Goal: Transaction & Acquisition: Purchase product/service

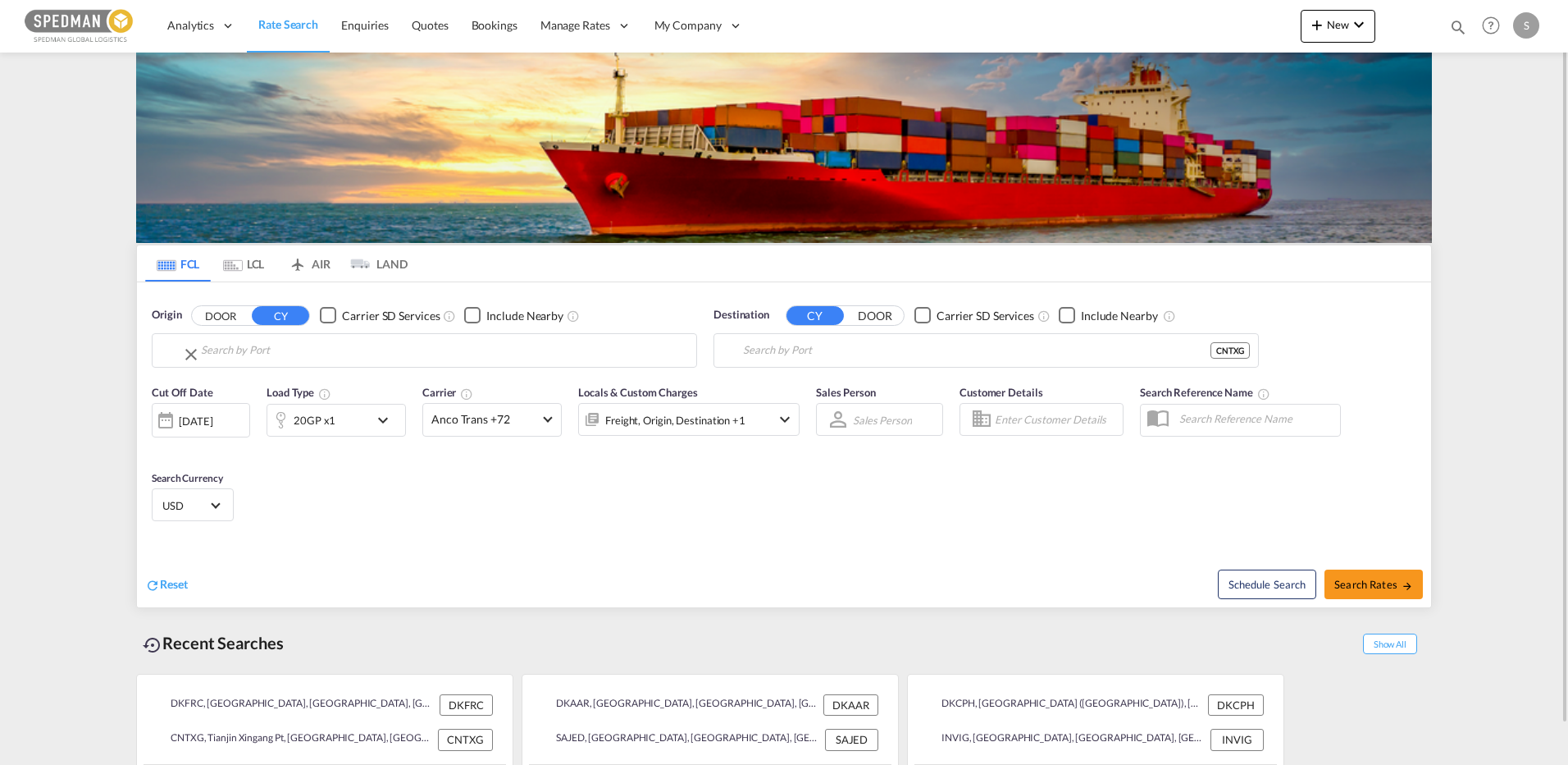
type input "[GEOGRAPHIC_DATA], DKFRC"
type input "Tianjin Xingang Pt, CNTXG"
click at [301, 356] on input "[GEOGRAPHIC_DATA], DKFRC" at bounding box center [434, 350] width 506 height 24
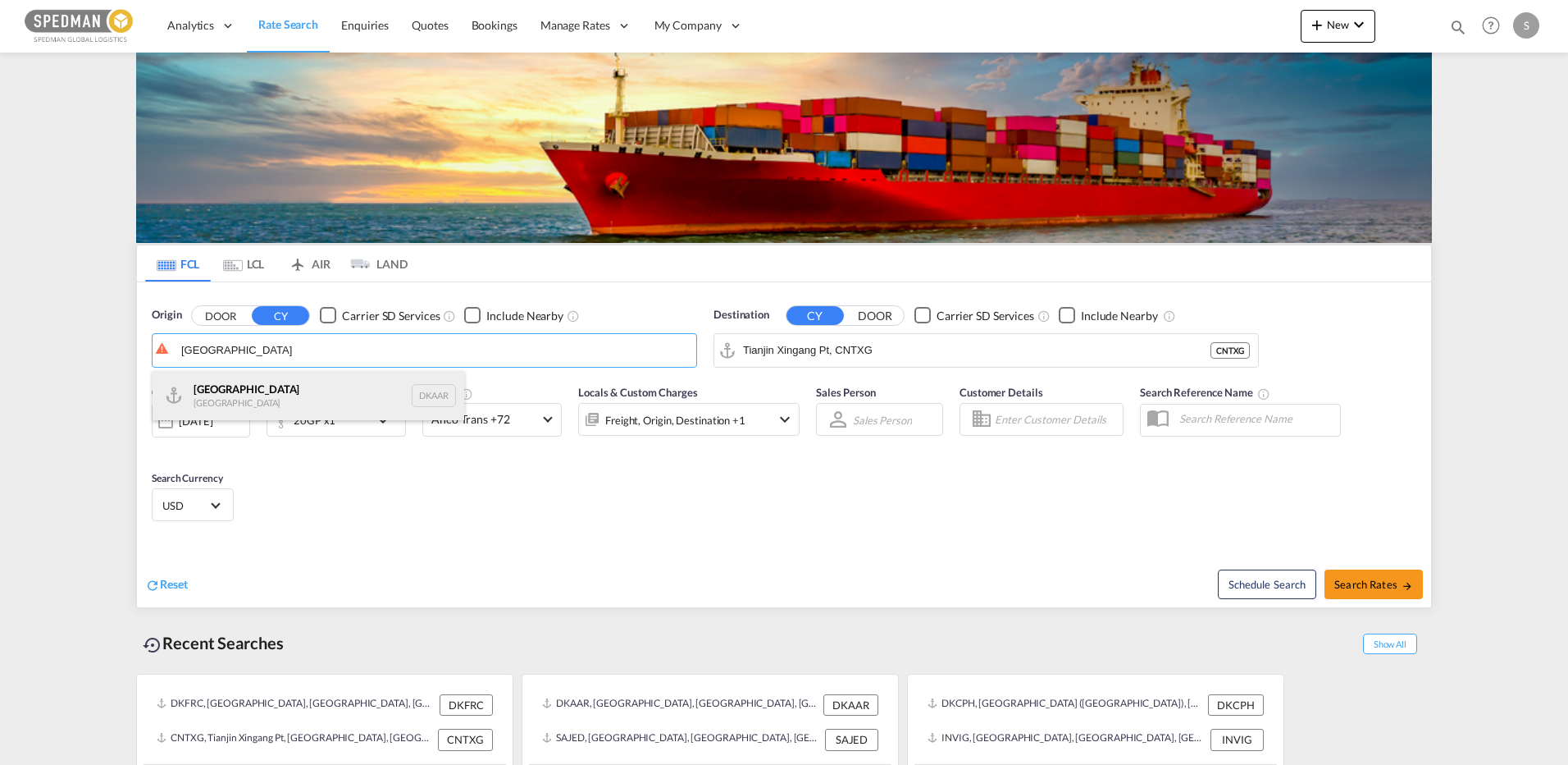
click at [241, 400] on div "Aarhus [GEOGRAPHIC_DATA] DKAAR" at bounding box center [309, 395] width 311 height 50
type input "[GEOGRAPHIC_DATA], [GEOGRAPHIC_DATA]"
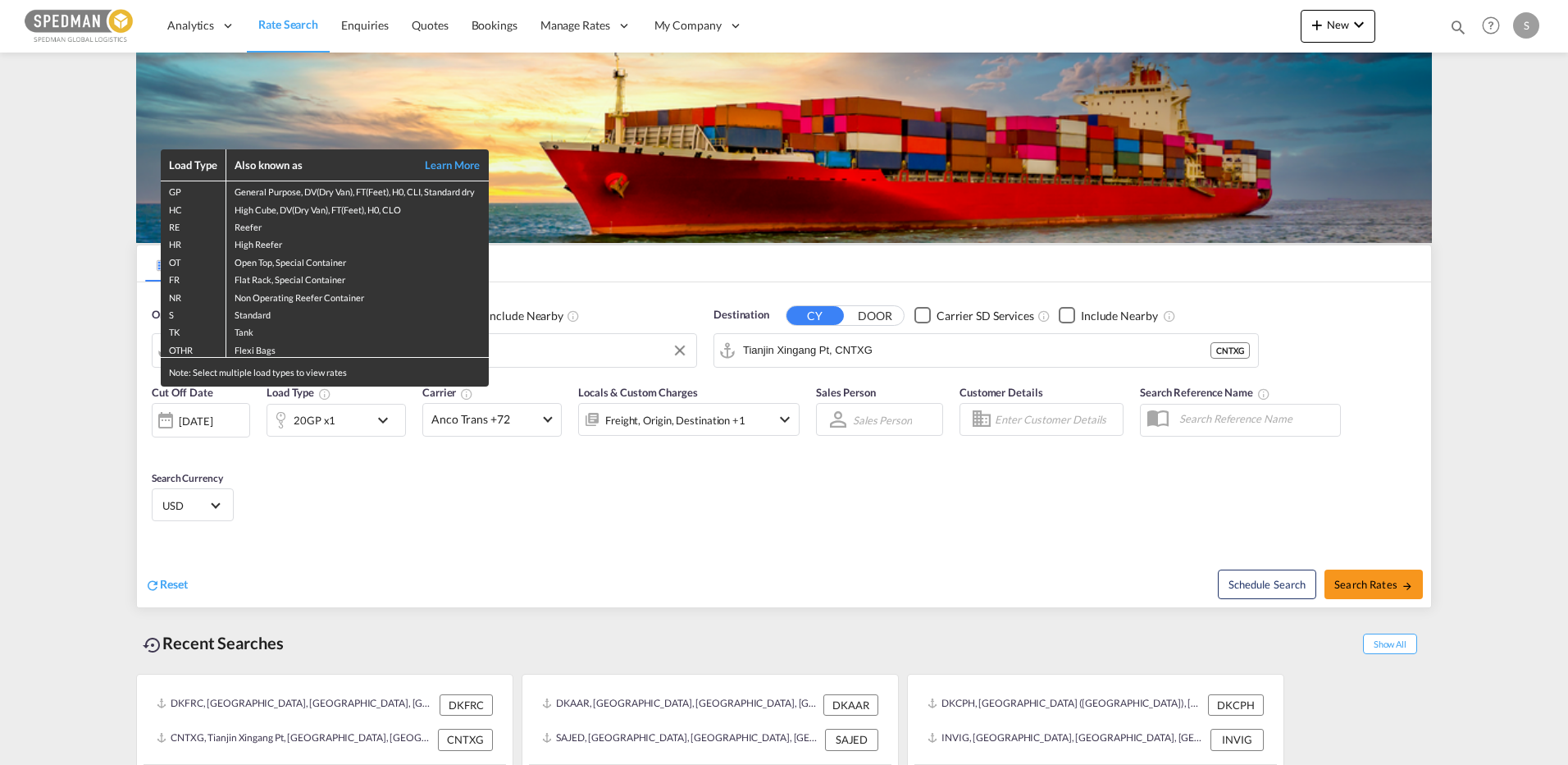
click at [899, 346] on div "Load Type Also known as Learn More GP General Purpose, DV(Dry Van), FT(Feet), H…" at bounding box center [784, 382] width 1568 height 765
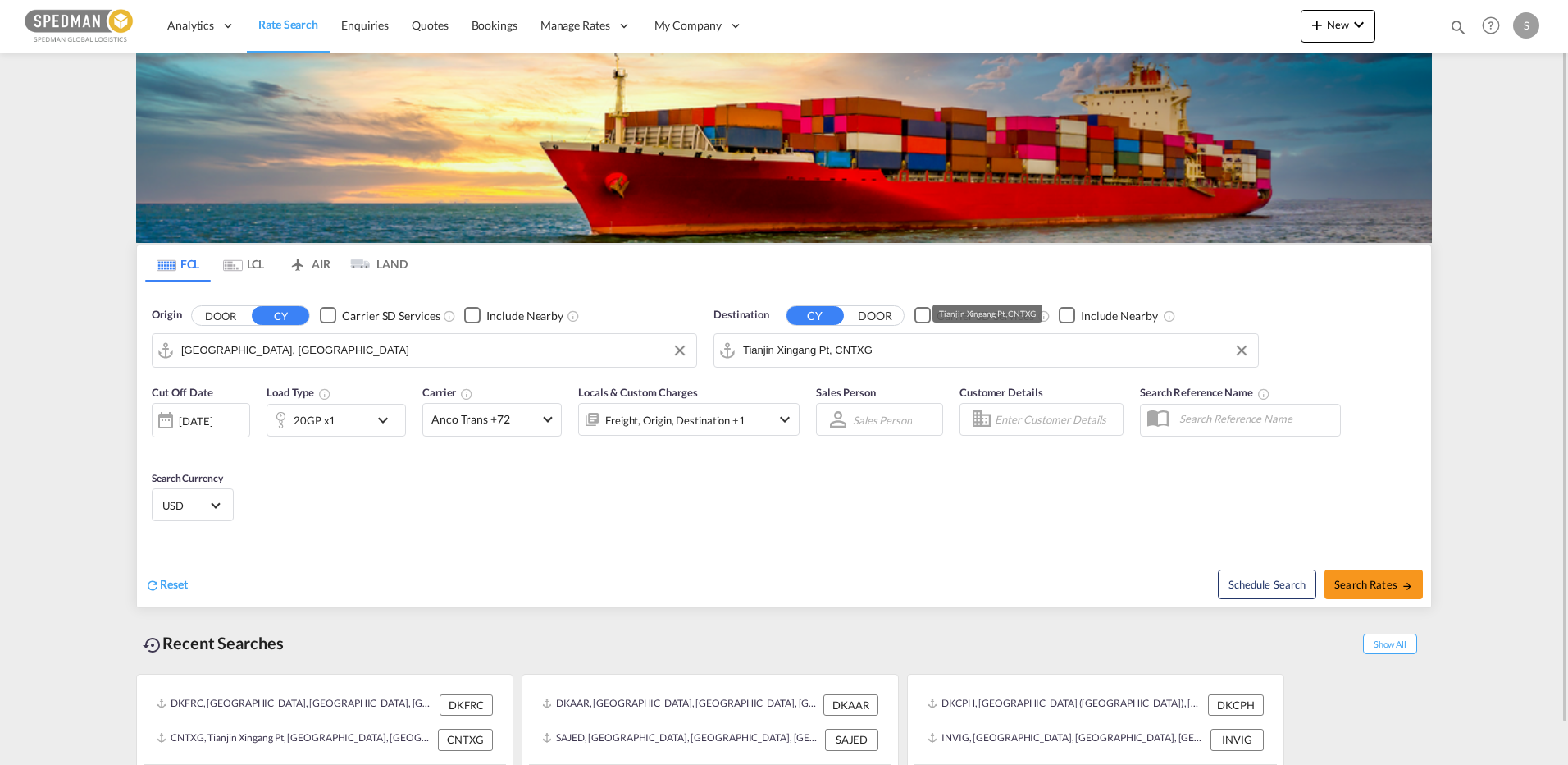
click at [930, 354] on input "Tianjin Xingang Pt, CNTXG" at bounding box center [996, 350] width 506 height 24
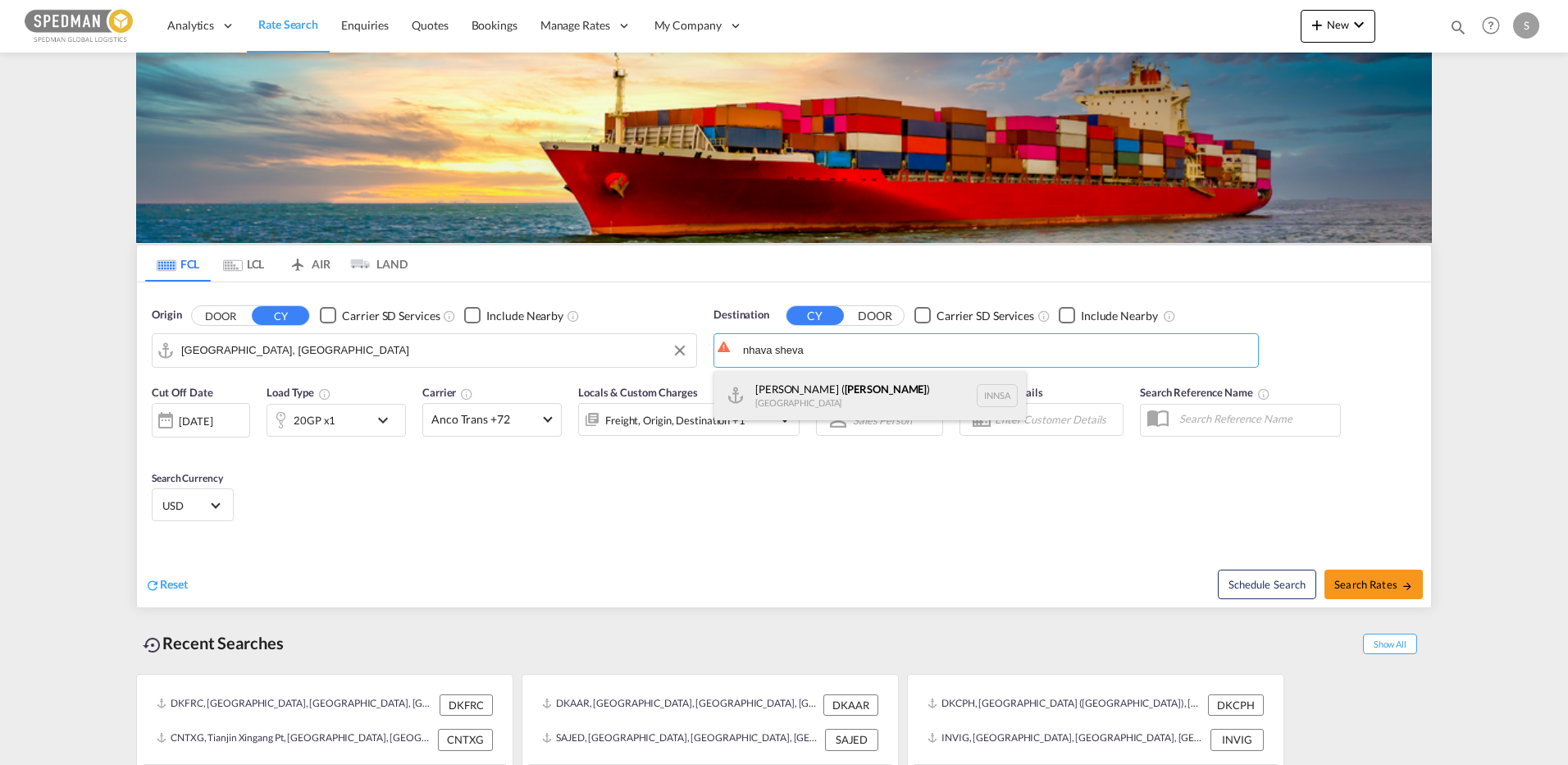
click at [840, 398] on div "[PERSON_NAME] ( [GEOGRAPHIC_DATA] ) [GEOGRAPHIC_DATA] [GEOGRAPHIC_DATA]" at bounding box center [870, 395] width 311 height 50
type input "[PERSON_NAME] ([PERSON_NAME]), [GEOGRAPHIC_DATA]"
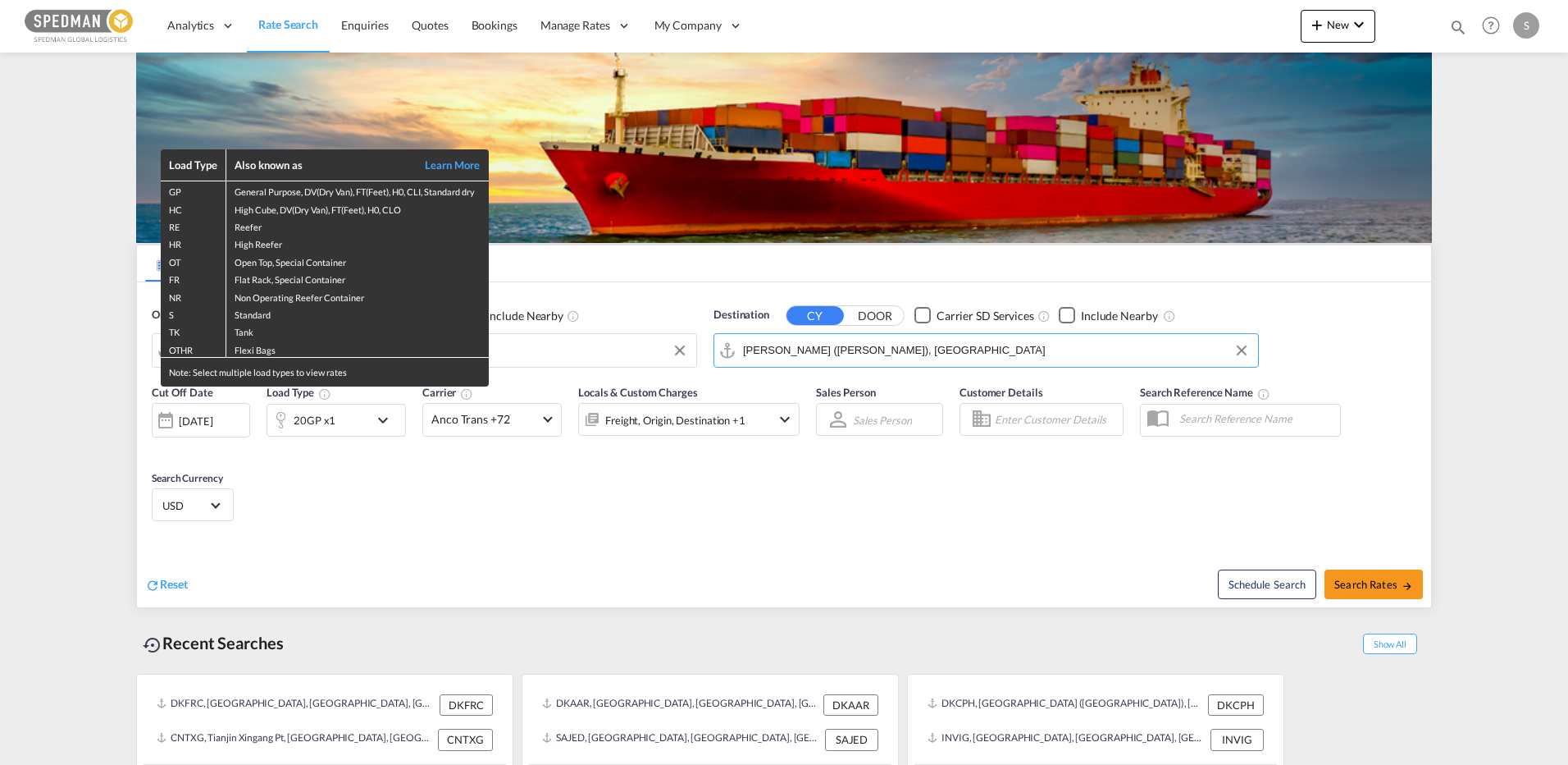
click at [1352, 575] on div "Load Type Also known as Learn More GP General Purpose, DV(Dry Van), FT(Feet), H…" at bounding box center [784, 382] width 1568 height 765
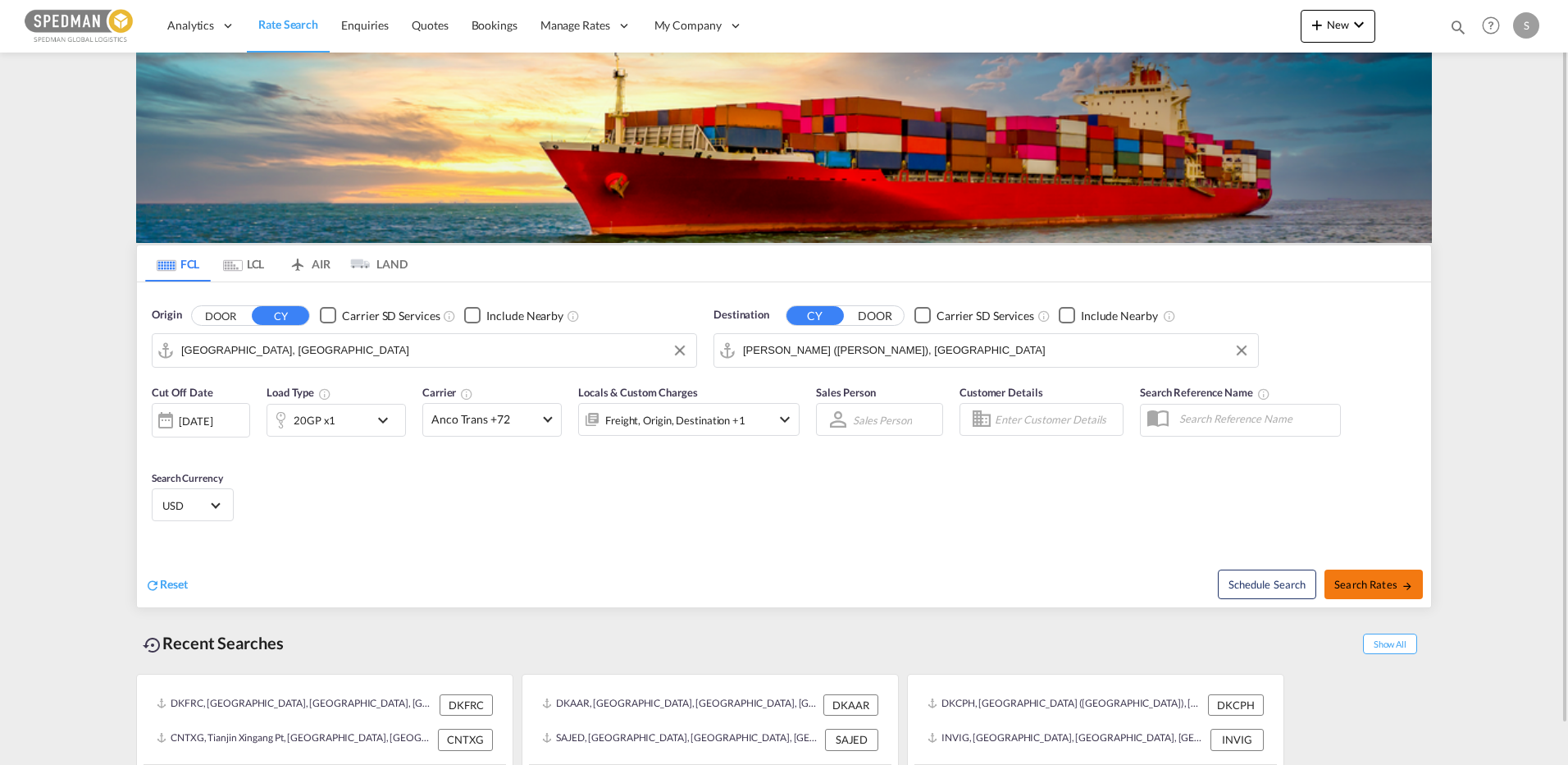
click at [1352, 579] on span "Search Rates" at bounding box center [1374, 584] width 79 height 14
type input "DKAAR to INNSA / [DATE]"
